Goal: Task Accomplishment & Management: Manage account settings

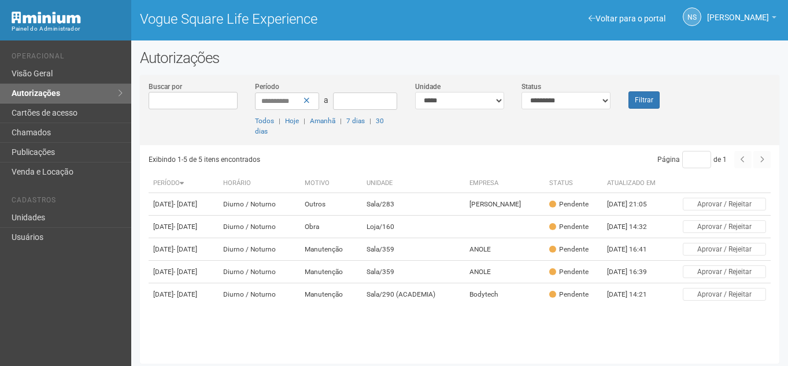
drag, startPoint x: 0, startPoint y: 0, endPoint x: 445, endPoint y: 123, distance: 461.8
click at [463, 136] on div "**********" at bounding box center [459, 113] width 639 height 64
click at [98, 101] on link "Autorizações" at bounding box center [65, 94] width 131 height 20
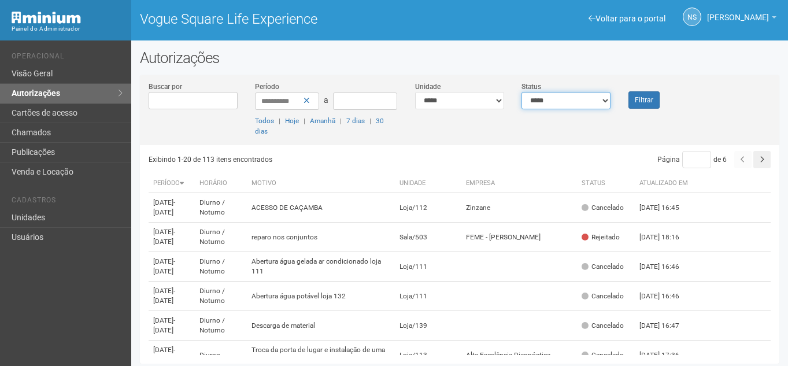
click at [556, 100] on select "**********" at bounding box center [566, 100] width 89 height 17
select select "*"
click at [522, 92] on select "**********" at bounding box center [566, 100] width 89 height 17
click at [635, 99] on button "Filtrar" at bounding box center [643, 99] width 31 height 17
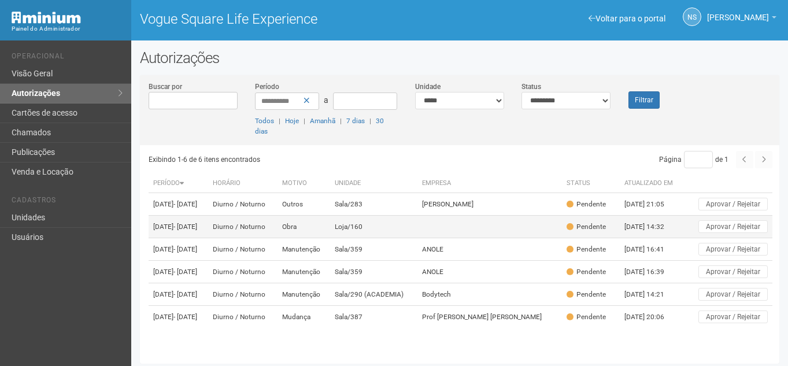
scroll to position [27, 0]
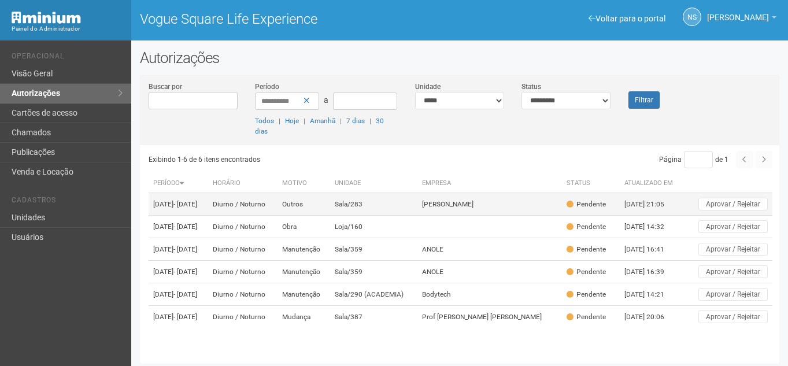
click at [483, 193] on td "[PERSON_NAME]" at bounding box center [489, 204] width 144 height 23
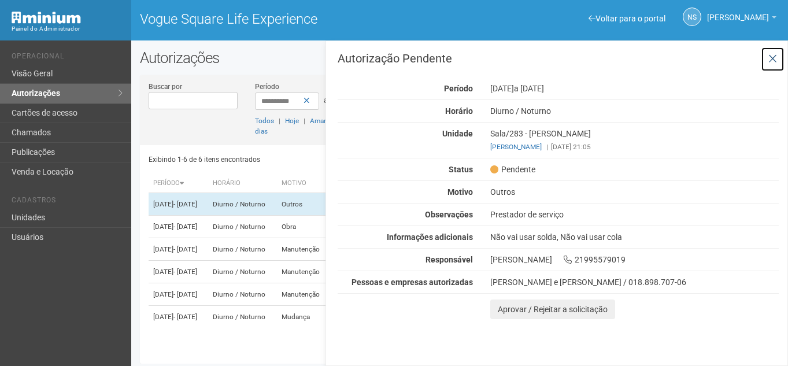
click at [764, 60] on button at bounding box center [773, 59] width 24 height 25
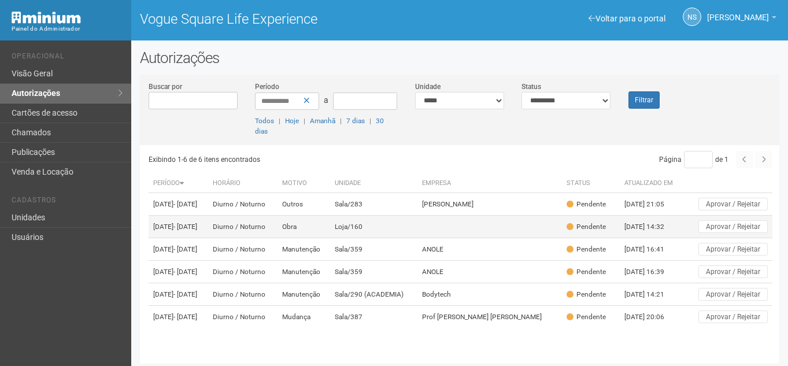
click at [478, 219] on td at bounding box center [489, 227] width 144 height 23
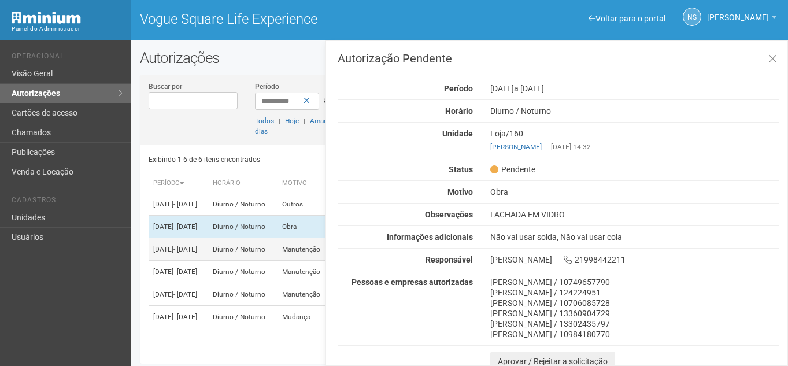
click at [301, 238] on td "Manutenção" at bounding box center [304, 249] width 53 height 23
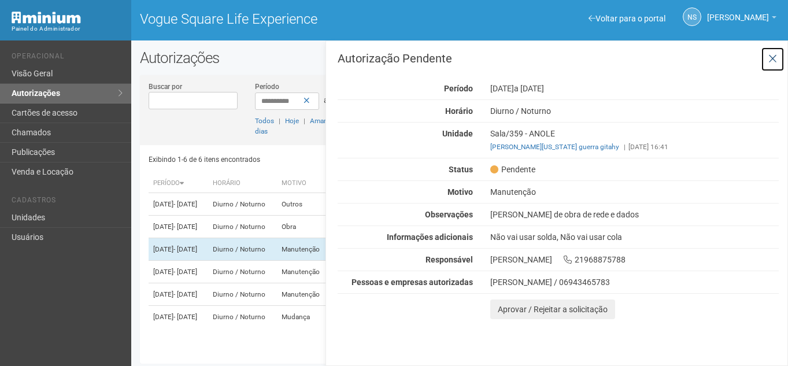
click at [768, 50] on button at bounding box center [773, 59] width 24 height 25
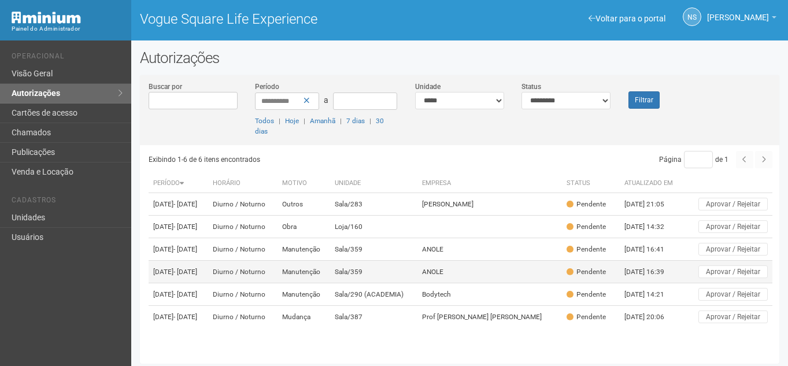
click at [413, 270] on td "Sala/359" at bounding box center [373, 272] width 87 height 23
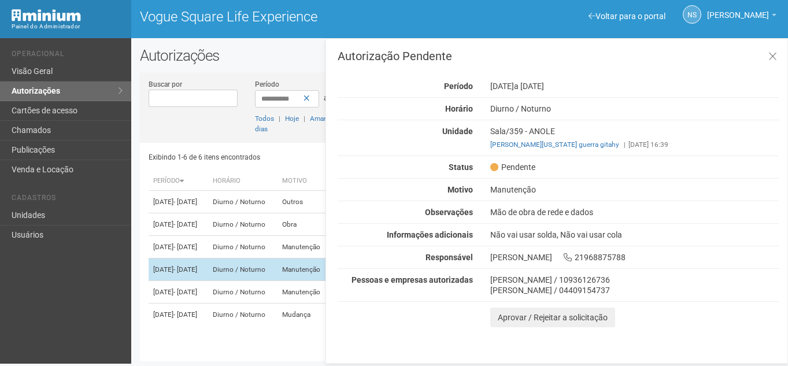
scroll to position [3, 0]
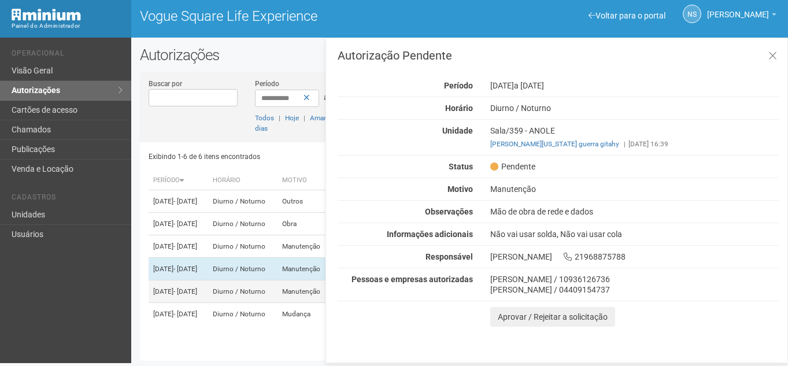
click at [310, 289] on td "Manutenção" at bounding box center [304, 291] width 53 height 23
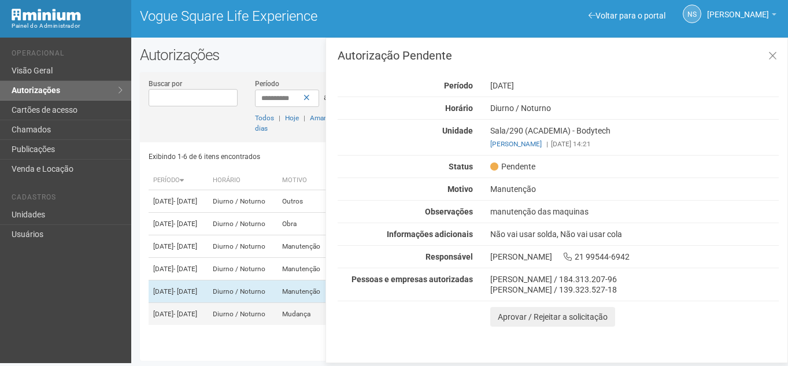
click at [307, 318] on td "Mudança" at bounding box center [304, 314] width 53 height 23
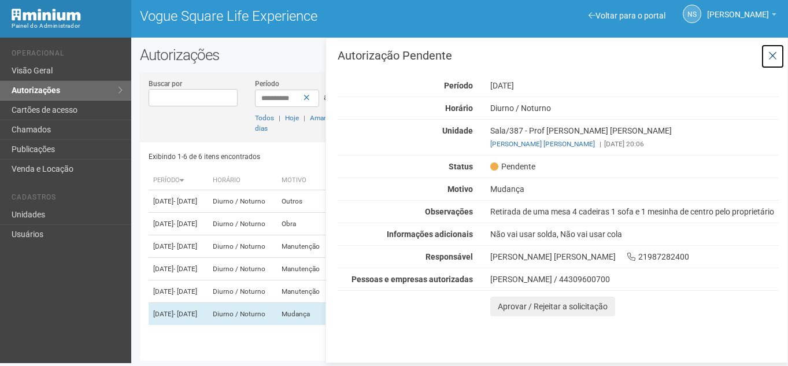
click at [774, 49] on button at bounding box center [773, 56] width 24 height 25
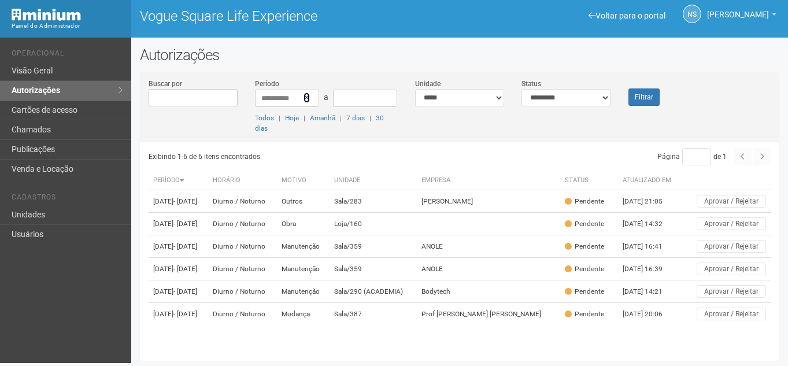
click at [304, 102] on link at bounding box center [307, 98] width 6 height 10
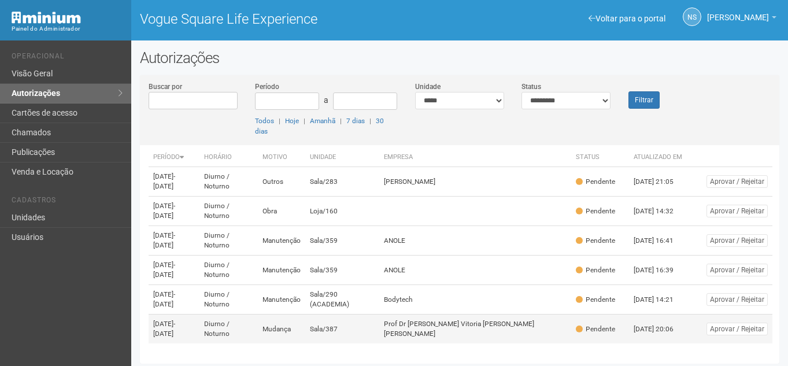
scroll to position [3, 0]
